Goal: Transaction & Acquisition: Purchase product/service

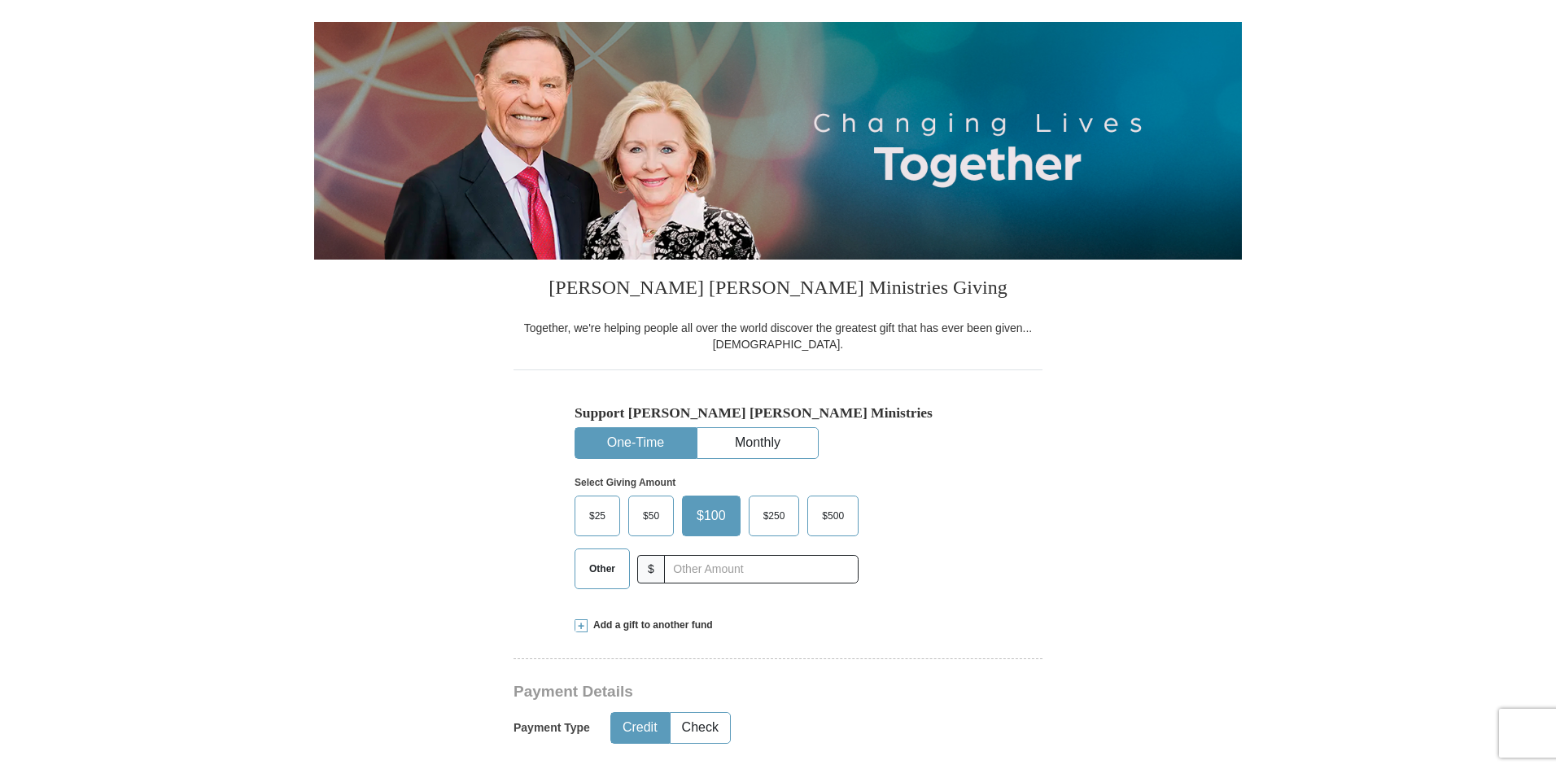
scroll to position [163, 0]
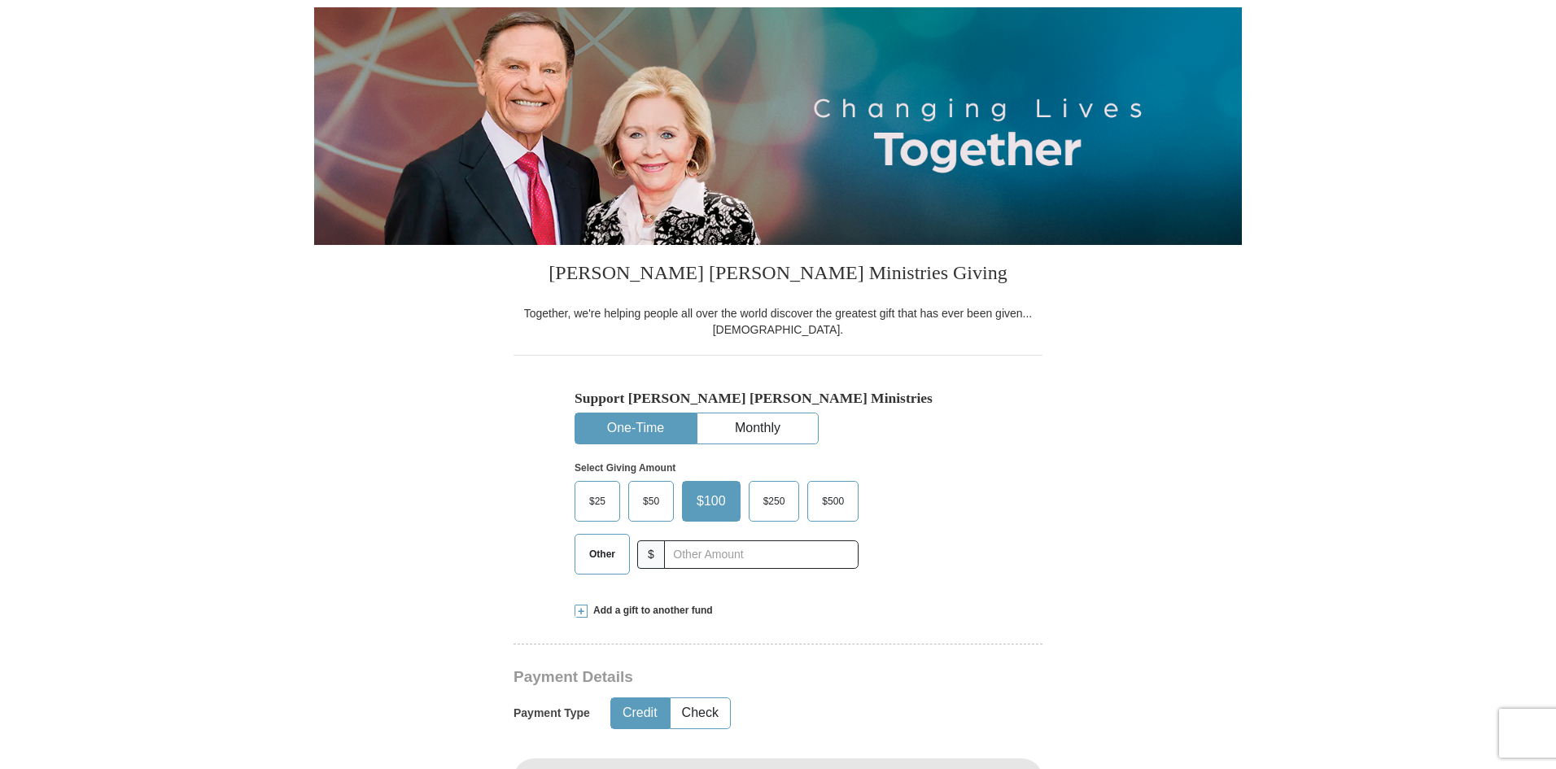
click at [773, 507] on span "$250" at bounding box center [774, 501] width 38 height 24
click at [0, 0] on input "$250" at bounding box center [0, 0] width 0 height 0
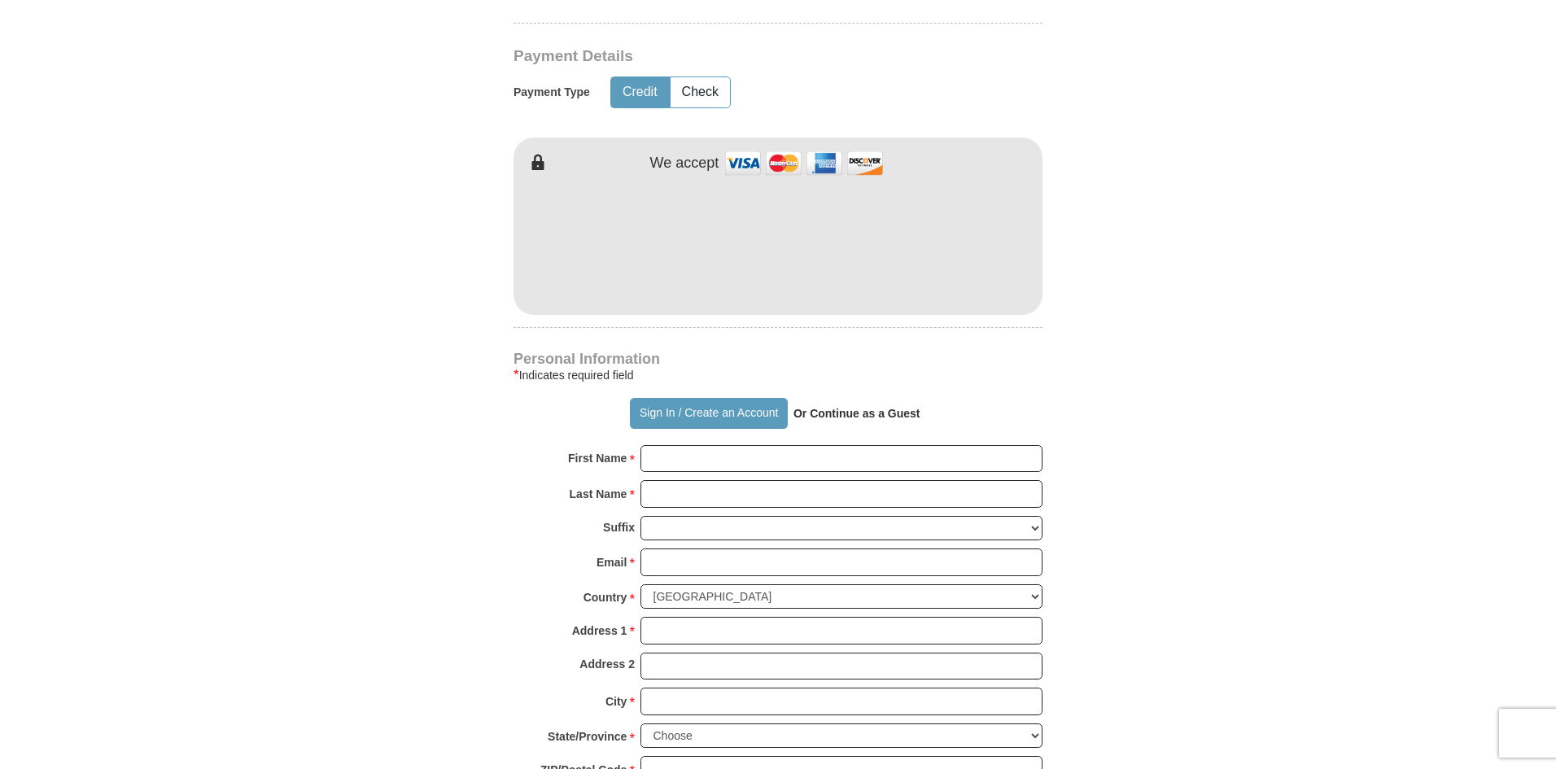
scroll to position [814, 0]
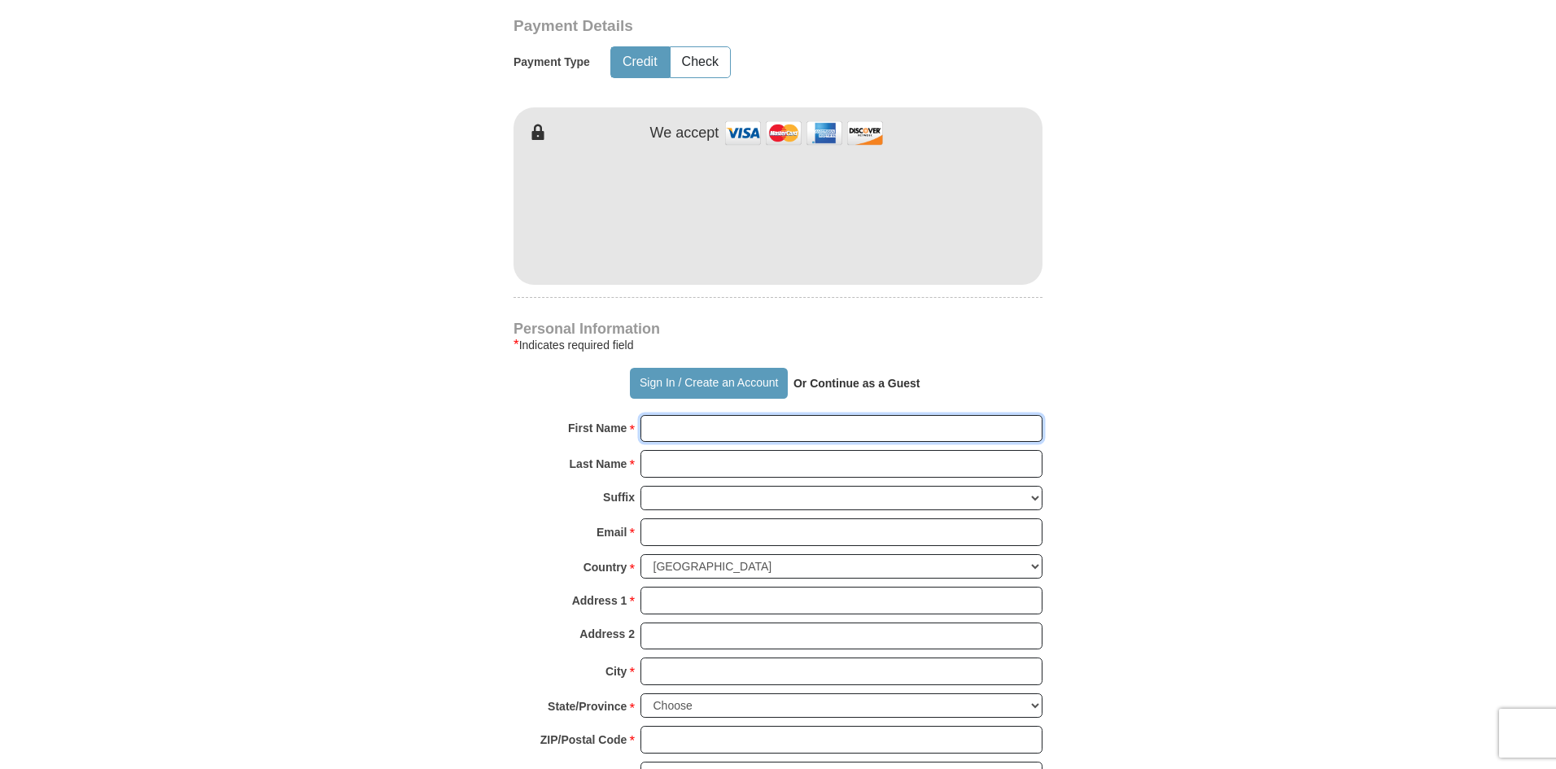
type input "Dewayne"
type input "Letney"
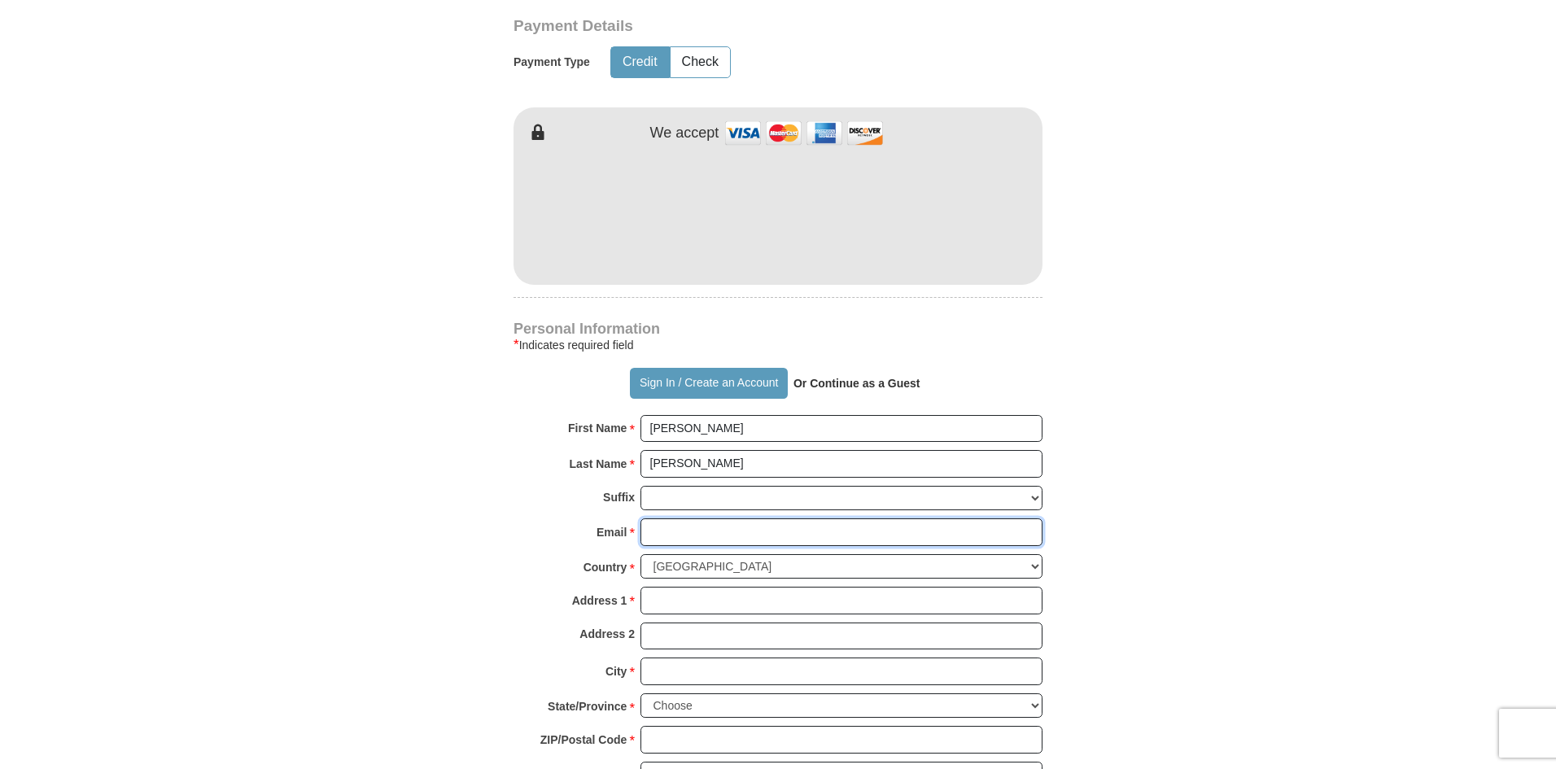
type input "dletney@gmail.com"
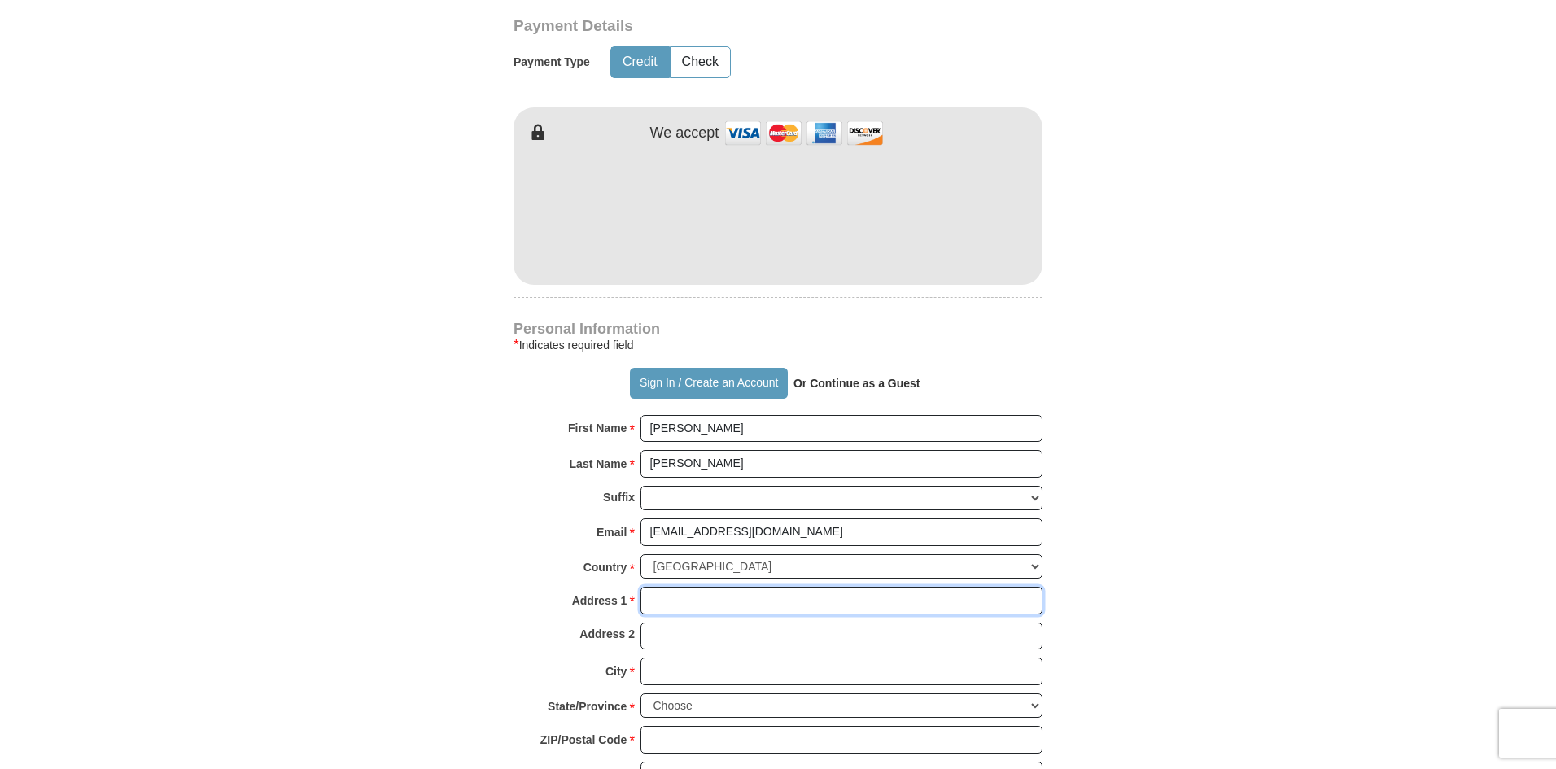
type input "1902 Rycroft Drive"
type input "Spring"
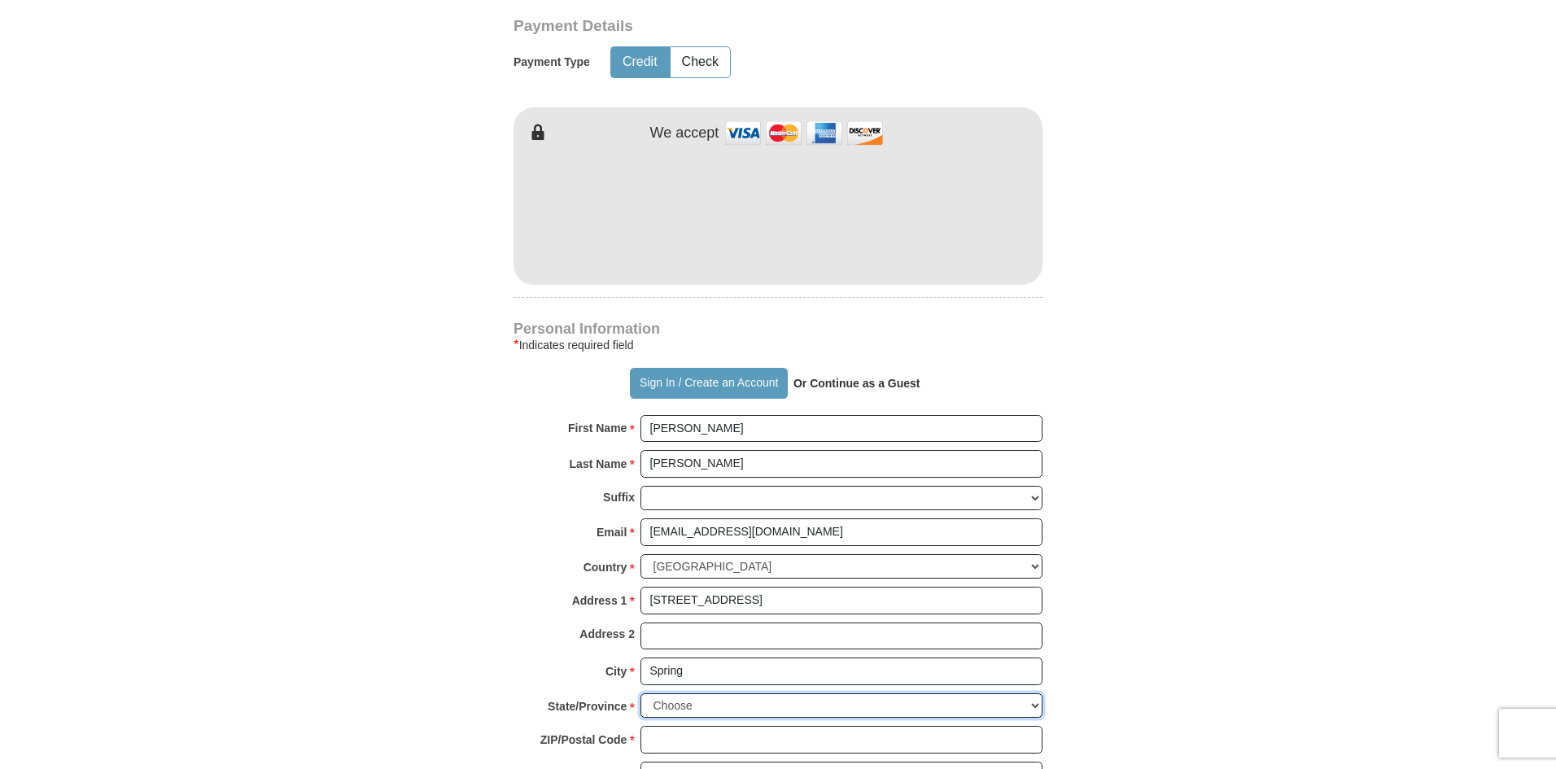
select select "TX"
type input "77386"
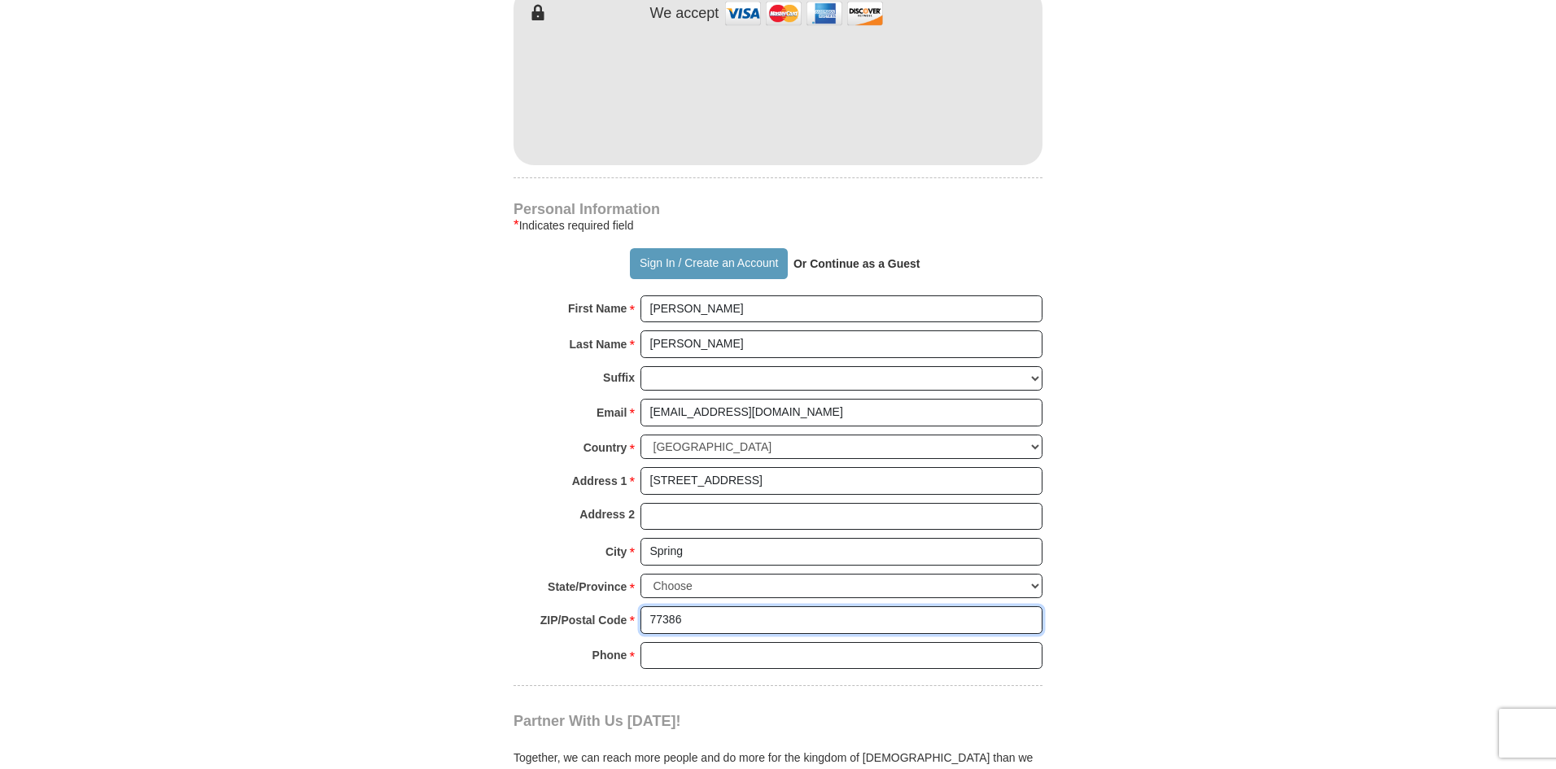
scroll to position [976, 0]
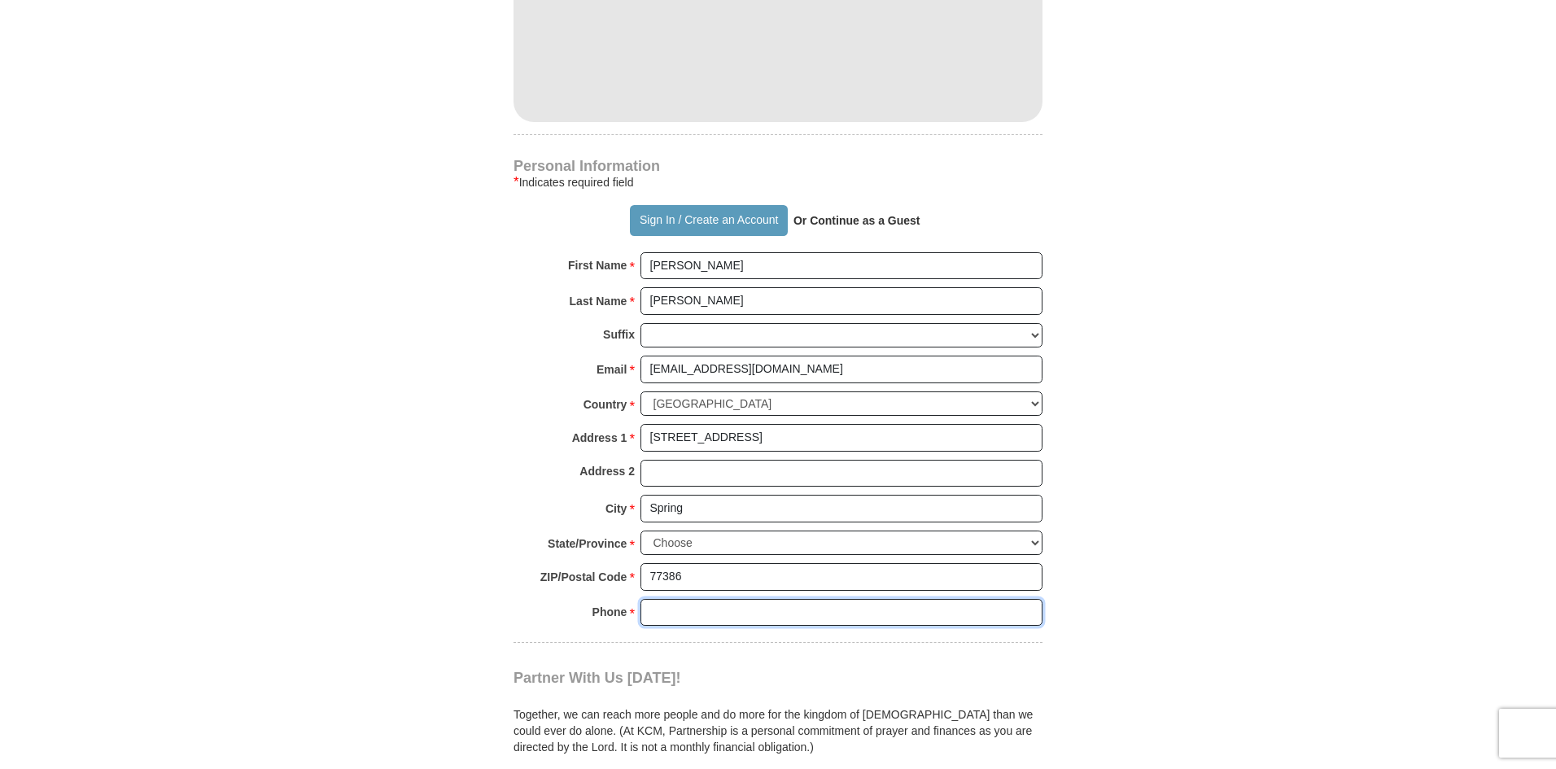
click at [683, 626] on input "Phone * *" at bounding box center [841, 613] width 402 height 28
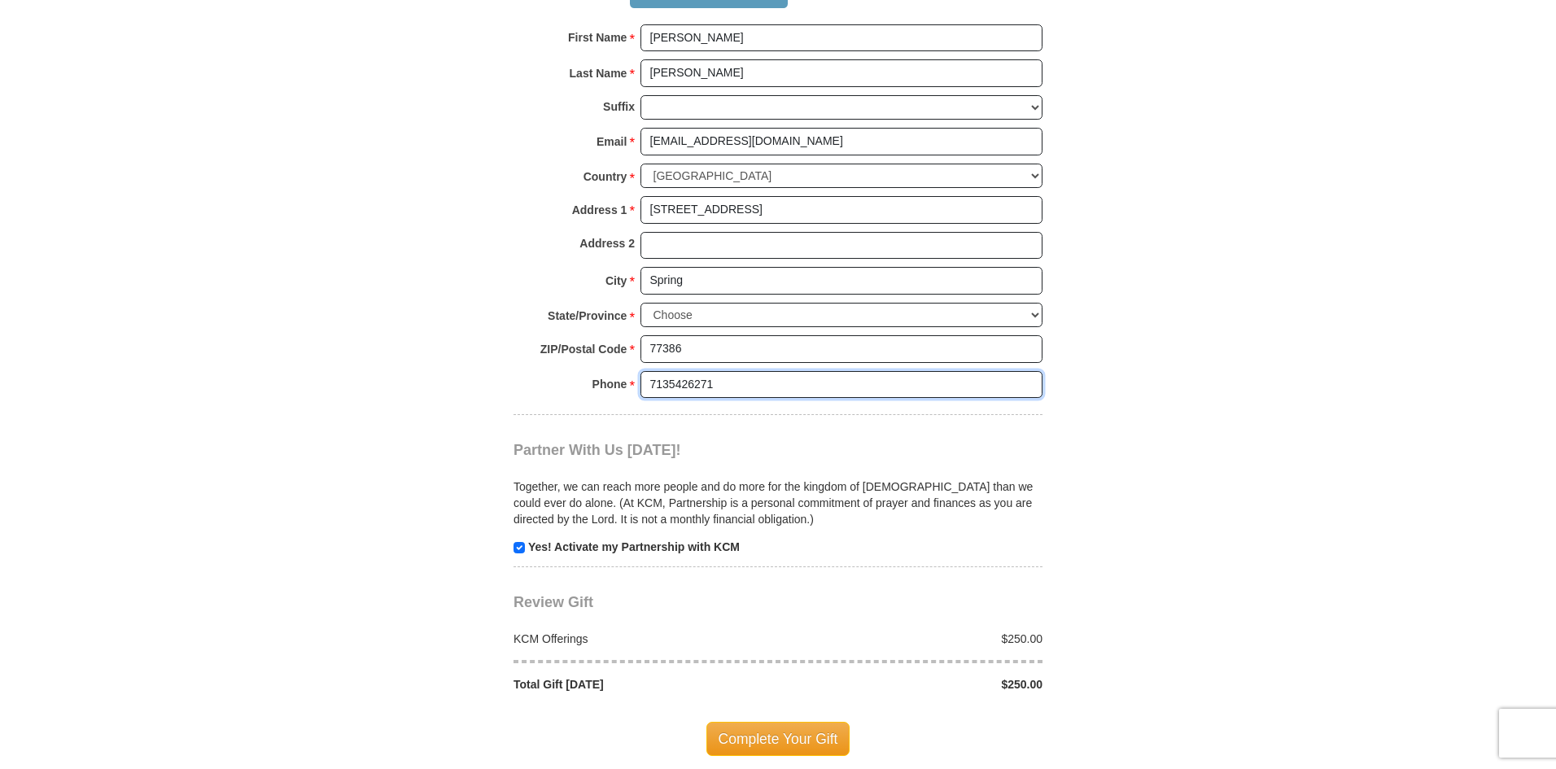
scroll to position [1220, 0]
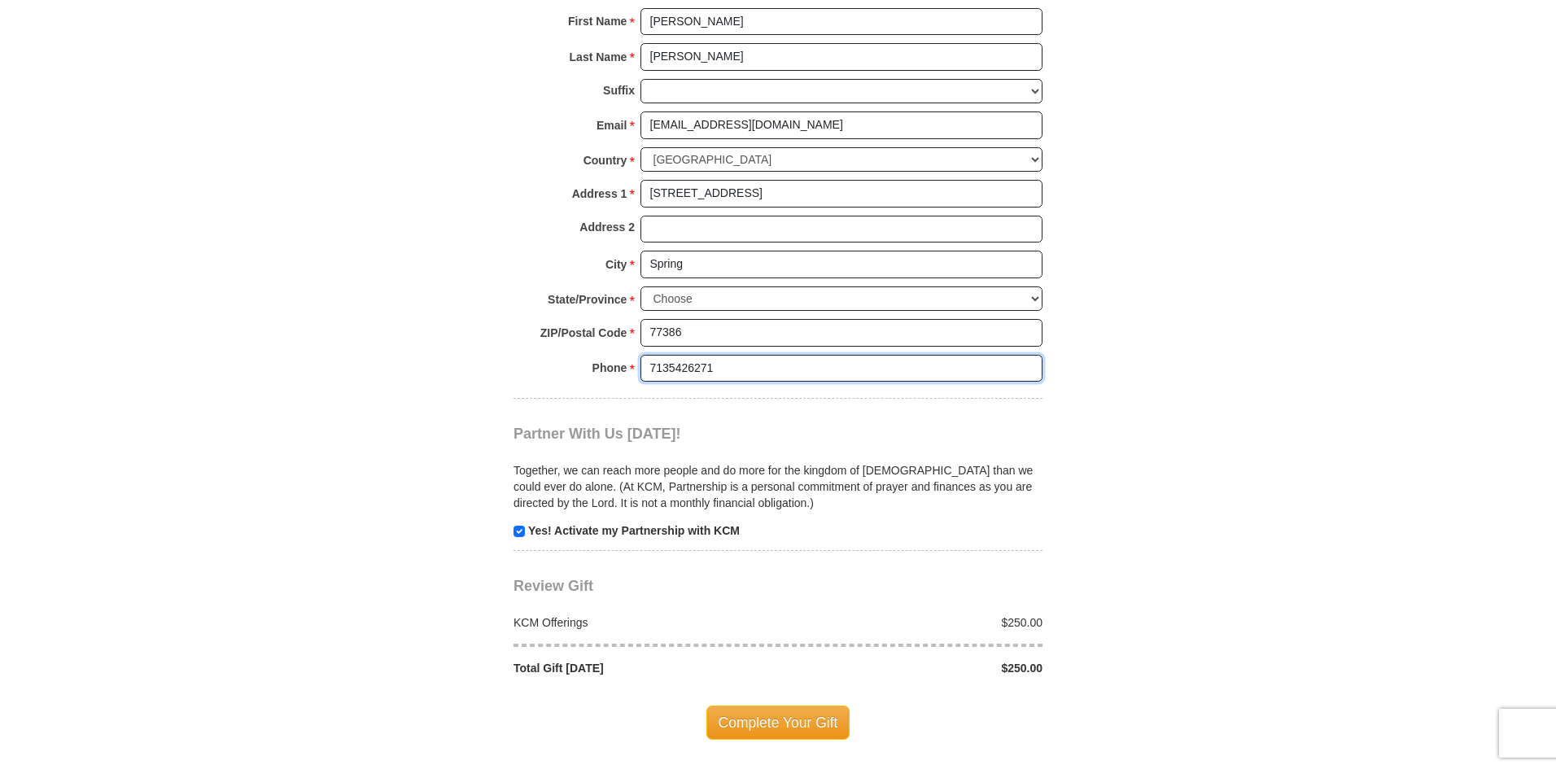
type input "7135426271"
click at [518, 535] on input "checkbox" at bounding box center [518, 531] width 11 height 11
checkbox input "false"
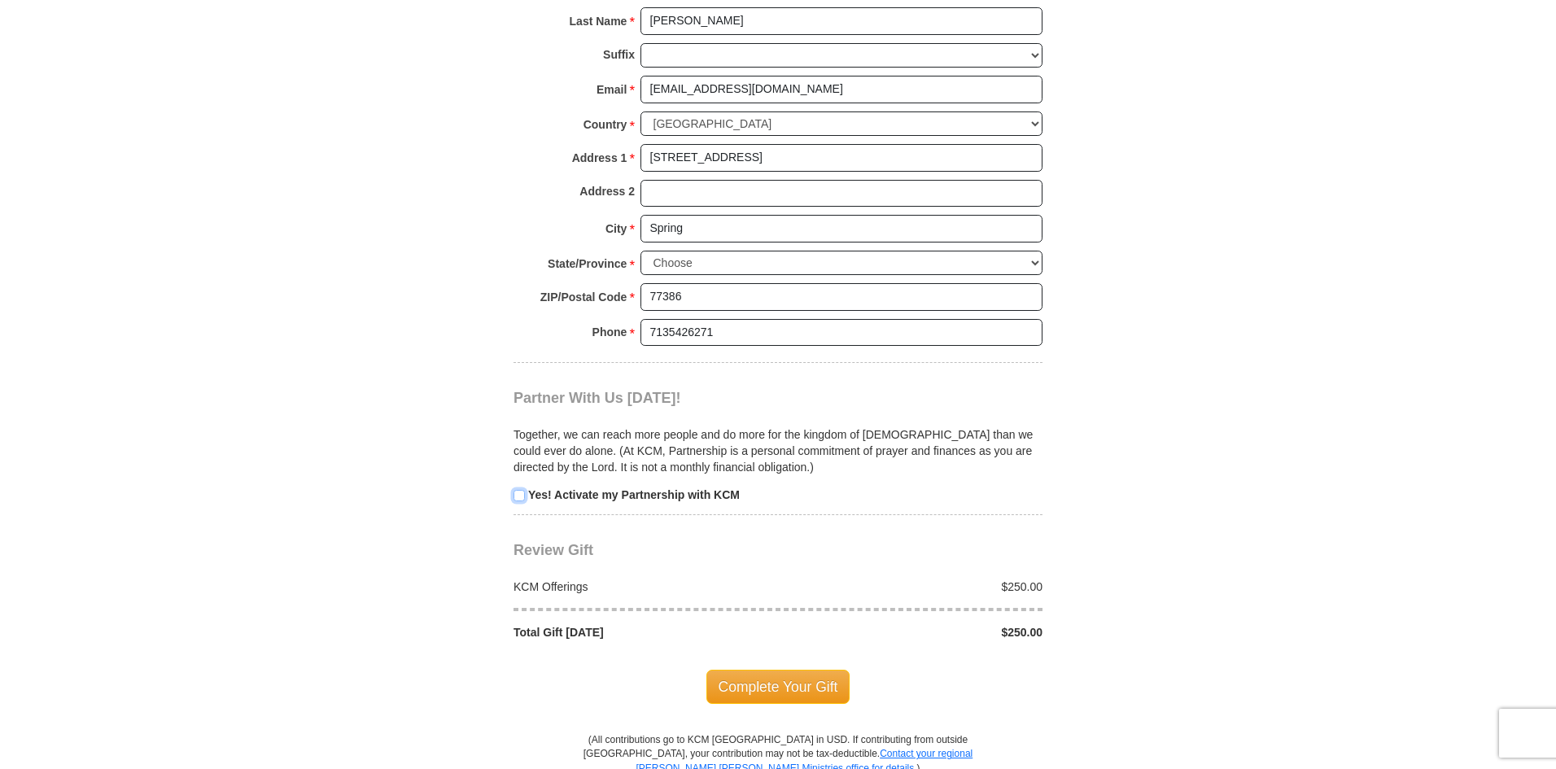
scroll to position [1302, 0]
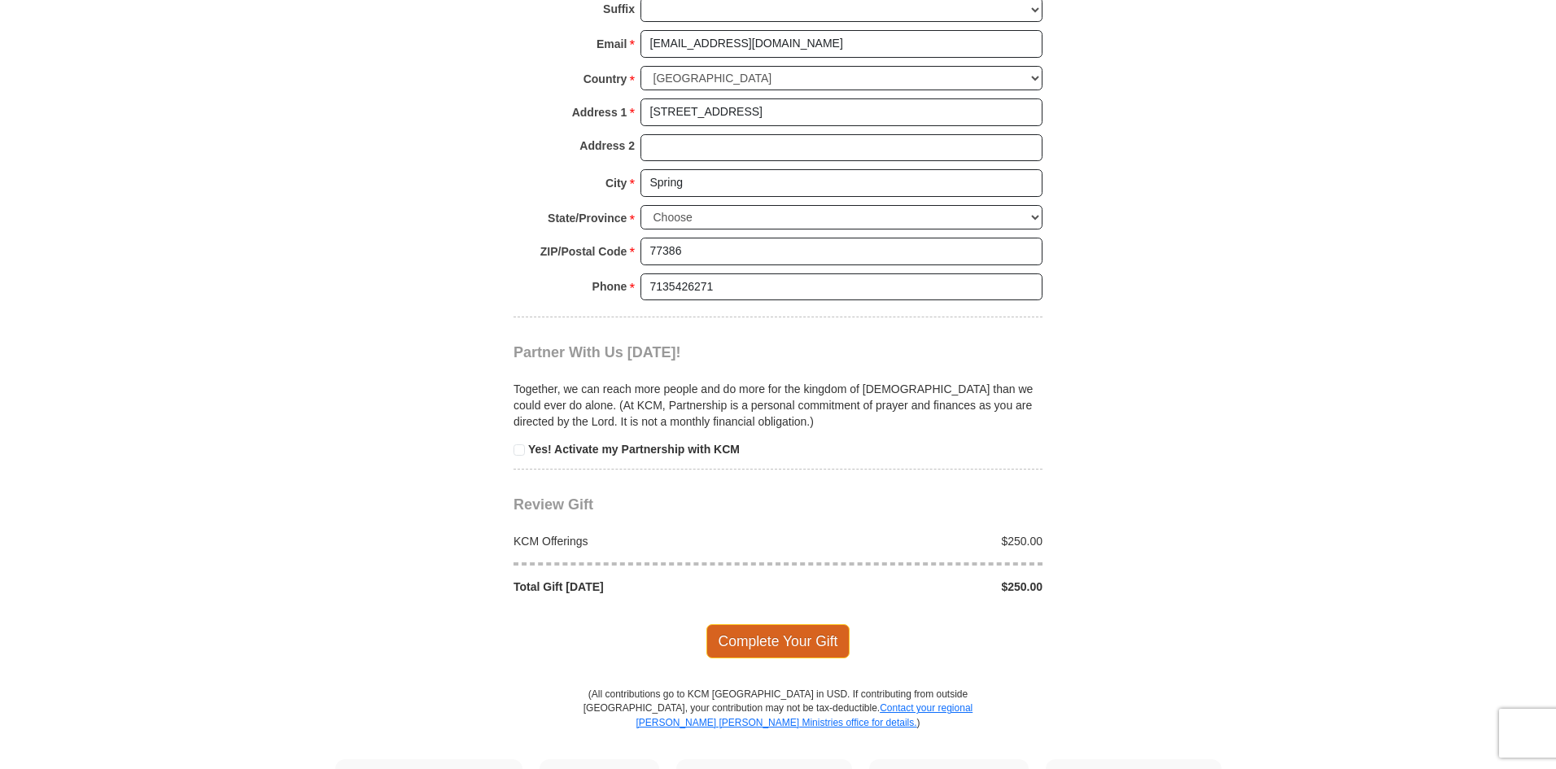
click at [786, 643] on span "Complete Your Gift" at bounding box center [778, 641] width 144 height 34
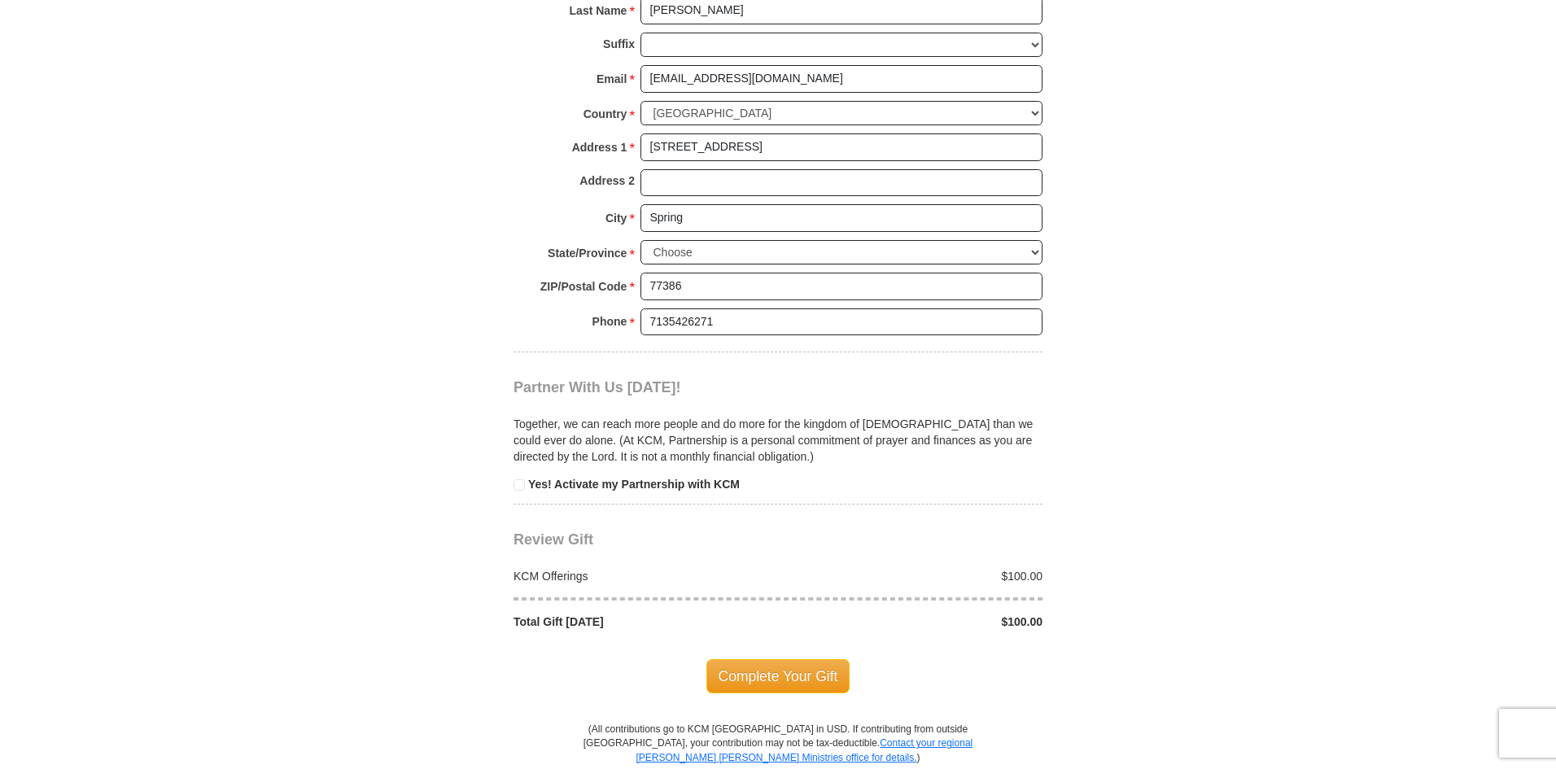
scroll to position [209, 0]
